Goal: Complete application form

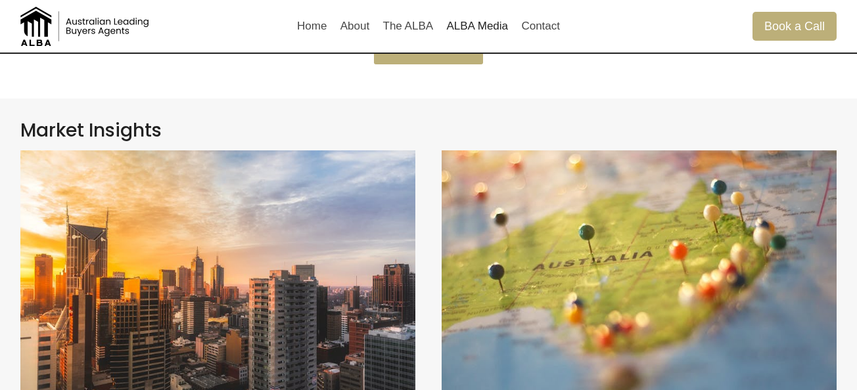
scroll to position [177, 0]
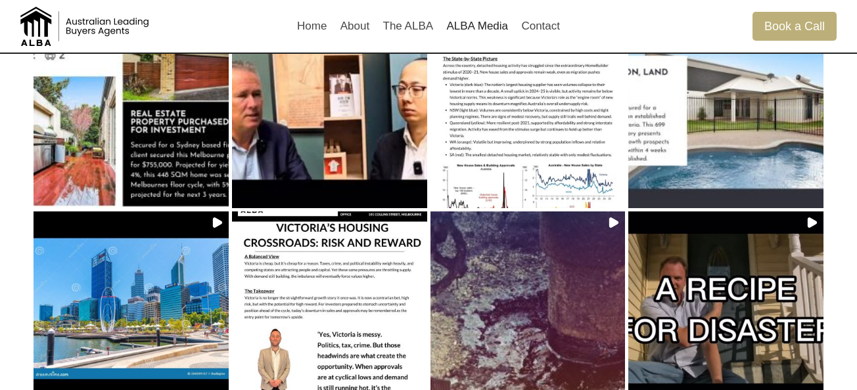
click at [314, 46] on div "Home About The ALBA ALBA Media Contact" at bounding box center [429, 26] width 276 height 53
click at [319, 35] on link "Home" at bounding box center [312, 27] width 43 height 32
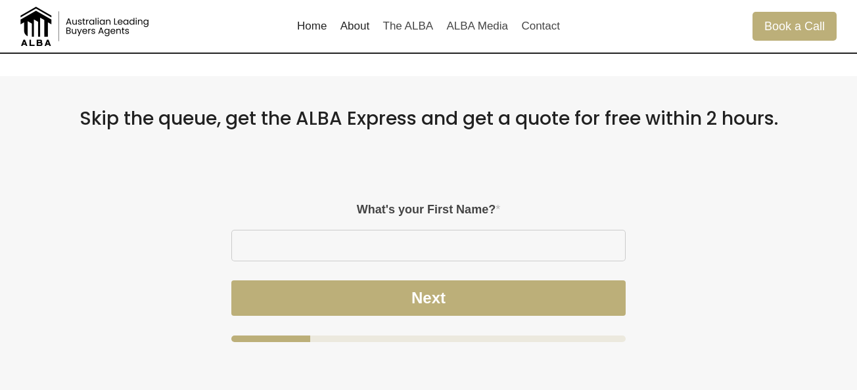
scroll to position [803, 0]
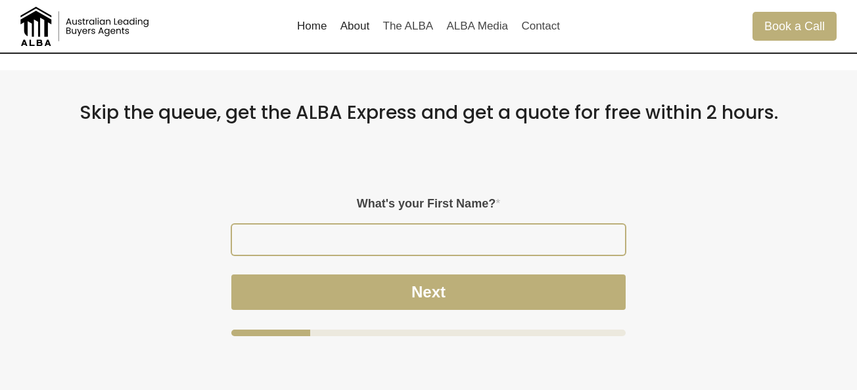
click at [275, 245] on input "What's your First Name? *" at bounding box center [428, 240] width 393 height 30
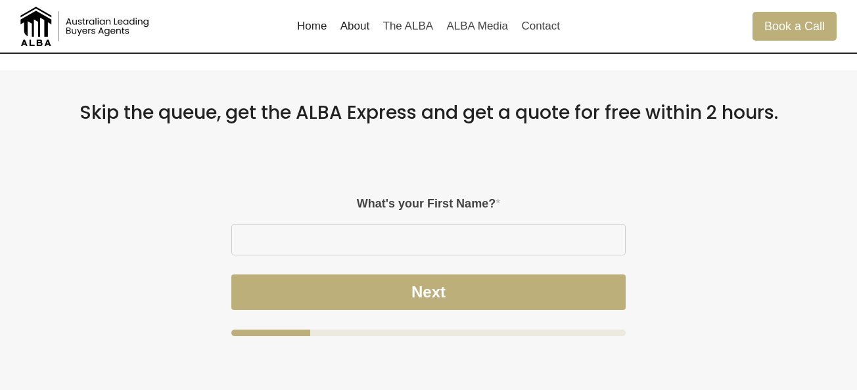
click at [148, 302] on div "Please enable JavaScript in your browser to complete this form. – Step 1 of 4 d…" at bounding box center [428, 257] width 816 height 225
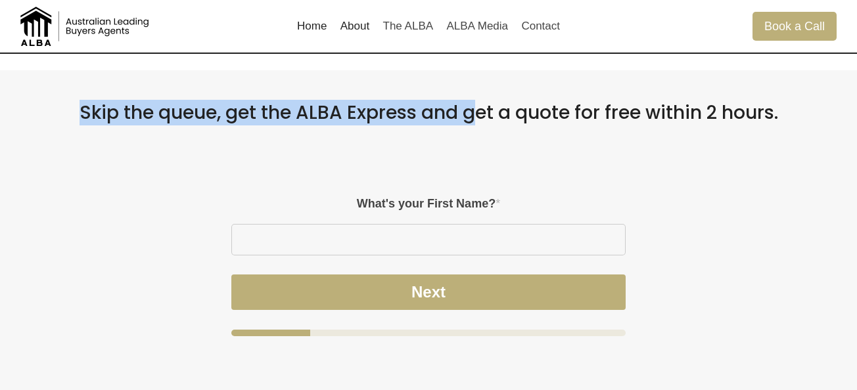
drag, startPoint x: 70, startPoint y: 119, endPoint x: 477, endPoint y: 103, distance: 406.5
click at [476, 102] on h2 "Skip the queue, get the ALBA Express and get a quote for free within 2 hours." at bounding box center [428, 113] width 816 height 22
click at [477, 103] on h2 "Skip the queue, get the ALBA Express and get a quote for free within 2 hours." at bounding box center [428, 113] width 816 height 22
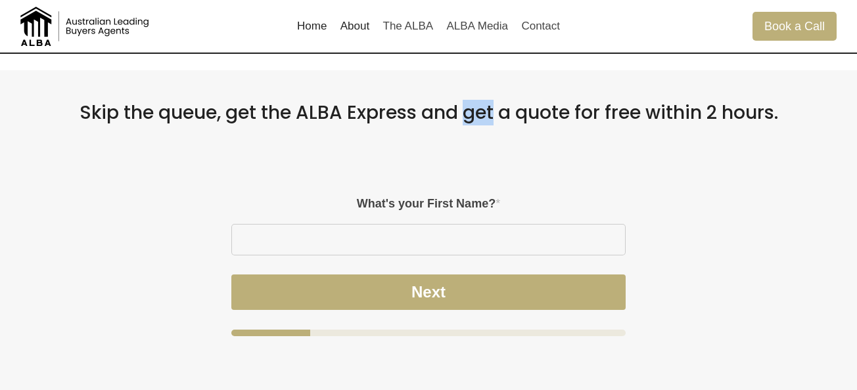
click at [477, 103] on h2 "Skip the queue, get the ALBA Express and get a quote for free within 2 hours." at bounding box center [428, 113] width 816 height 22
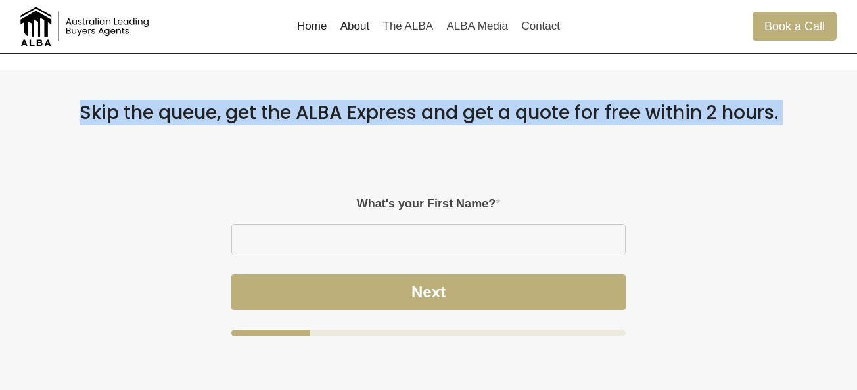
click at [477, 103] on h2 "Skip the queue, get the ALBA Express and get a quote for free within 2 hours." at bounding box center [428, 113] width 816 height 22
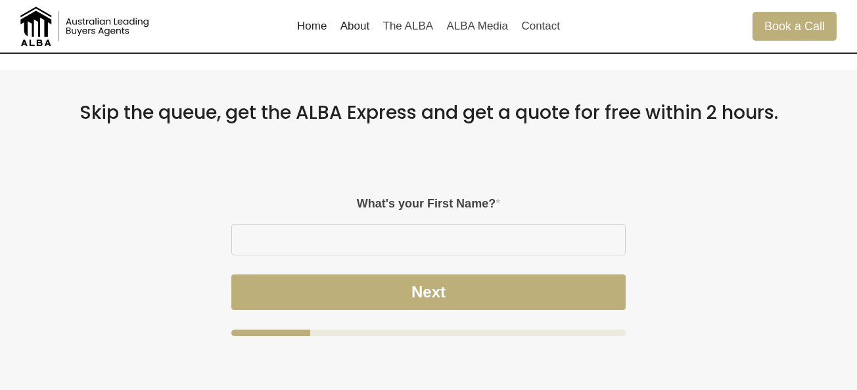
click at [214, 170] on div "Please enable JavaScript in your browser to complete this form. – Step 1 of 4 d…" at bounding box center [429, 257] width 460 height 225
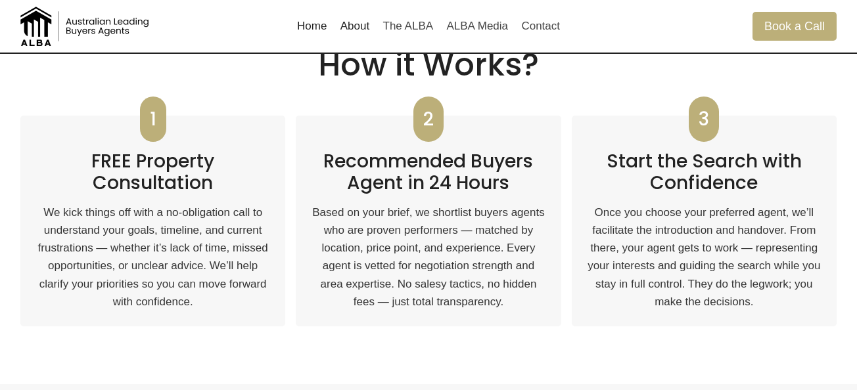
scroll to position [488, 0]
